Goal: Transaction & Acquisition: Subscribe to service/newsletter

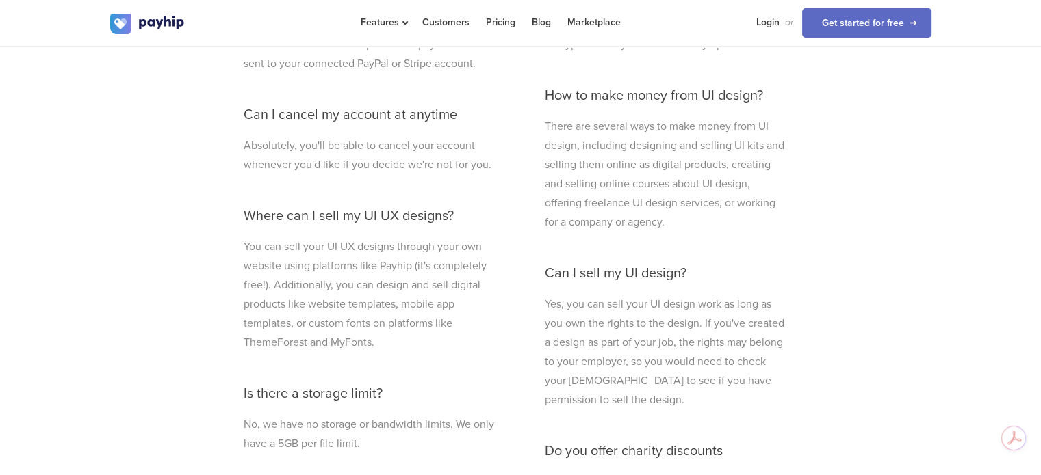
click at [222, 230] on div "Frequently asked questions Useful things to know from our helpful customer supp…" at bounding box center [520, 354] width 821 height 941
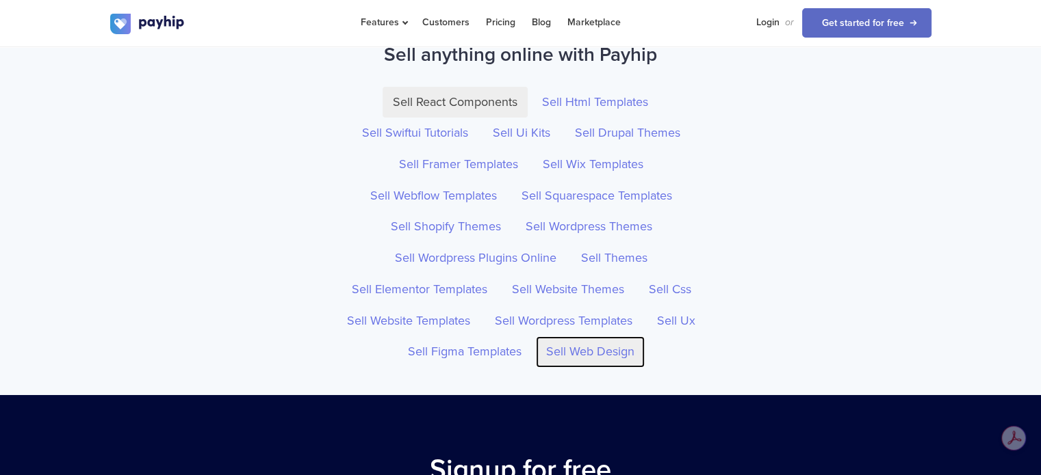
scroll to position [4709, 0]
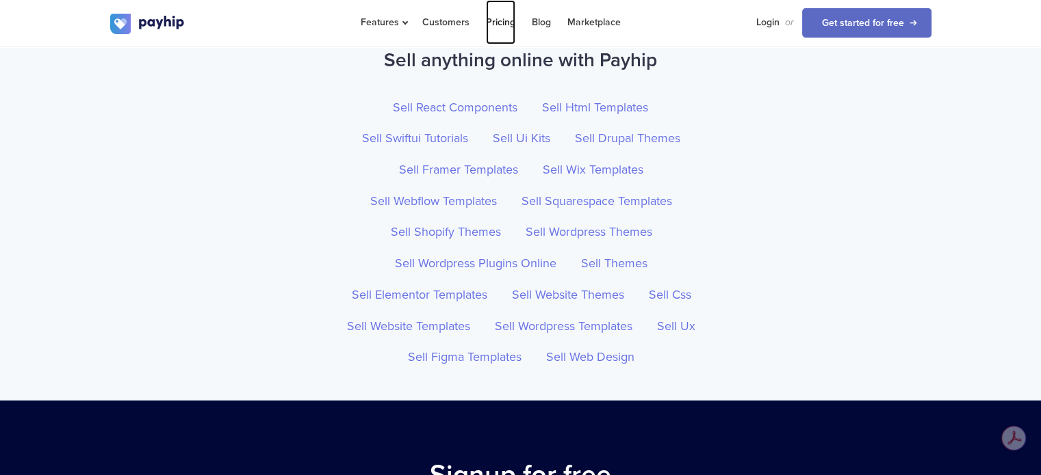
click at [495, 18] on link "Pricing" at bounding box center [500, 22] width 29 height 44
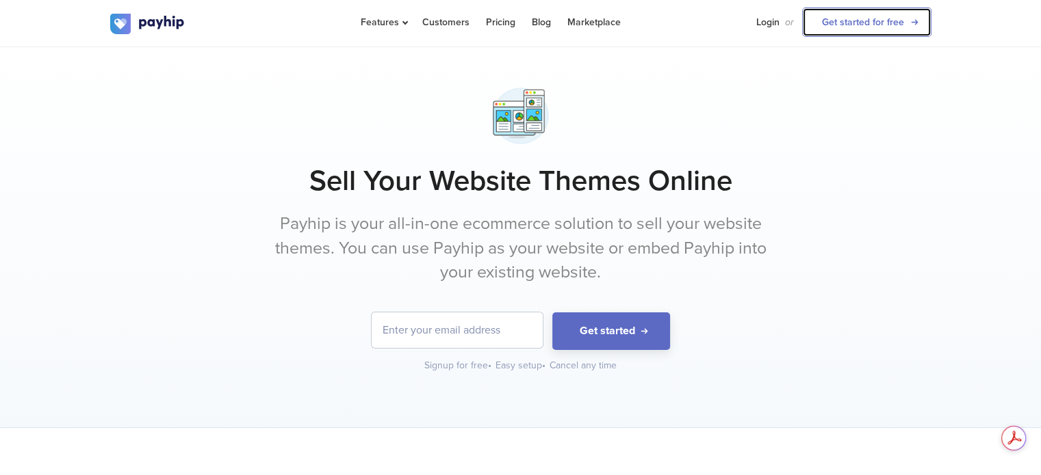
click at [862, 22] on link "Get started for free" at bounding box center [866, 22] width 129 height 29
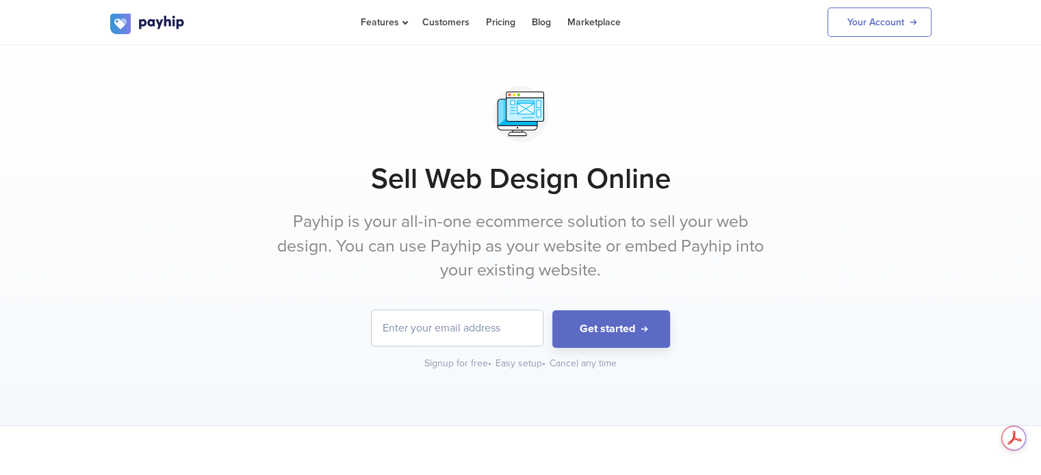
click at [451, 324] on input "email" at bounding box center [456, 329] width 171 height 36
type input "[EMAIL_ADDRESS][DOMAIN_NAME]"
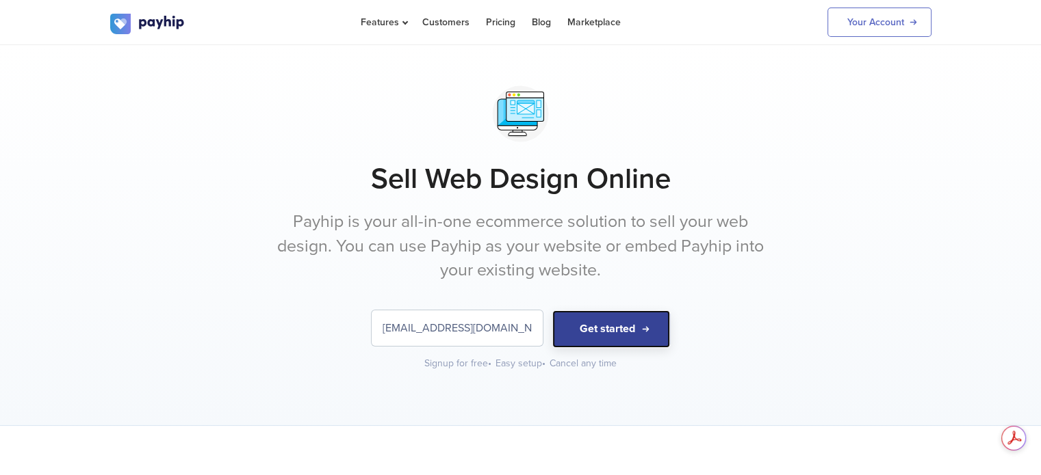
click at [623, 336] on button "Get started" at bounding box center [611, 330] width 118 height 38
